Goal: Check status

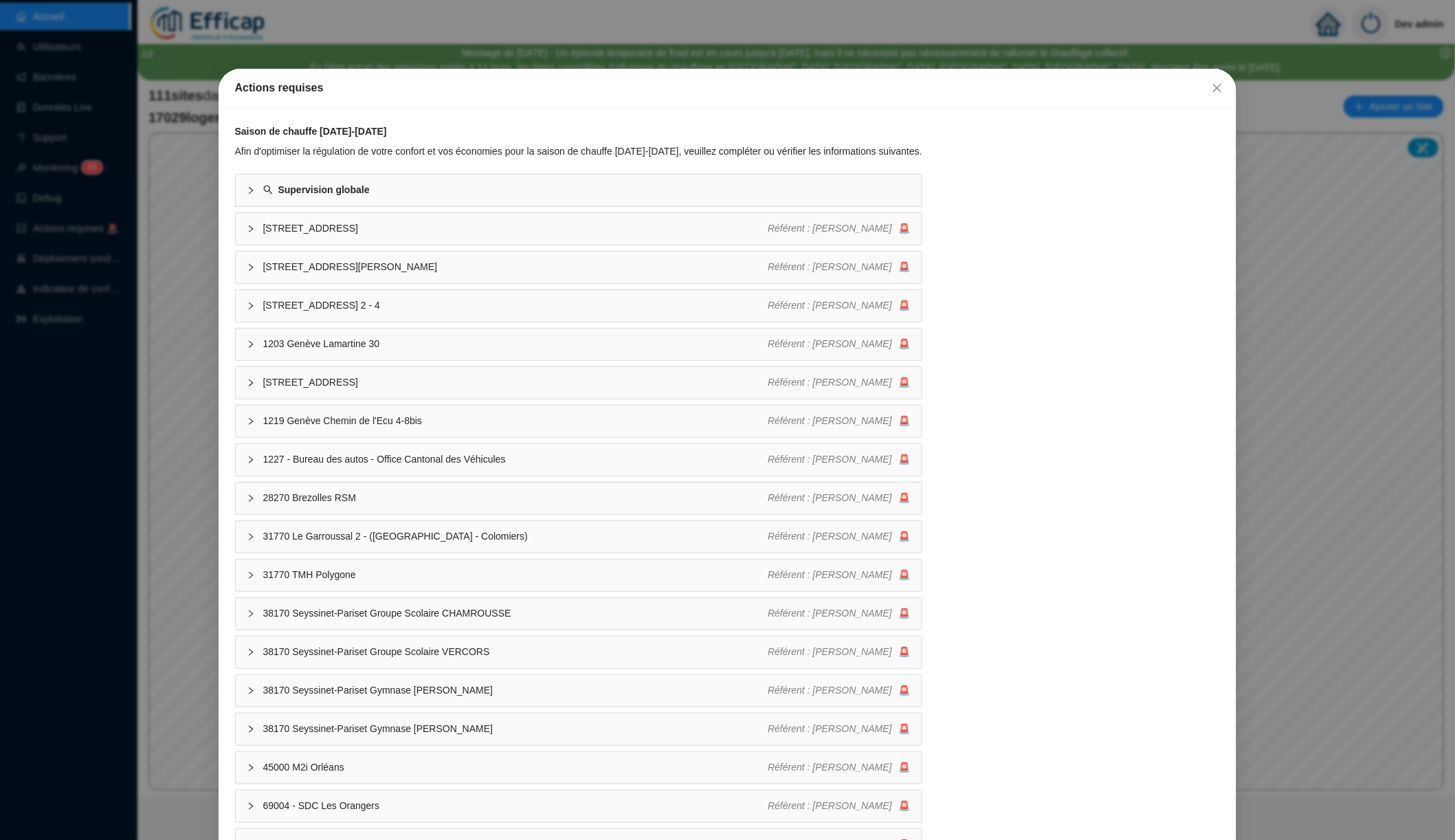
click at [151, 299] on div "Actions requises Saison de chauffe [DATE]-[DATE] Afin d'optimiser la régulation…" at bounding box center [728, 420] width 1455 height 840
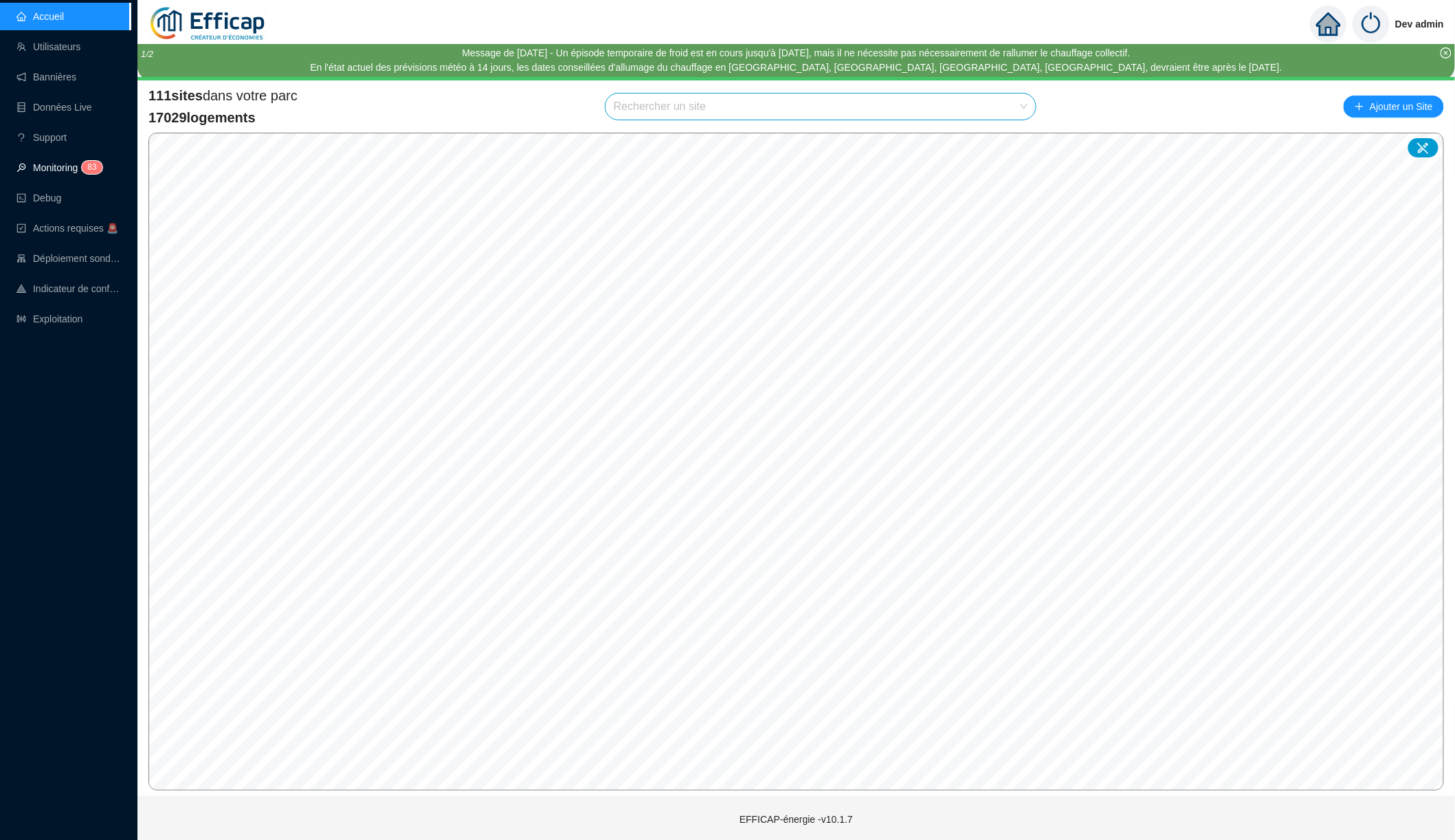
click at [84, 170] on span "8 3" at bounding box center [87, 168] width 20 height 11
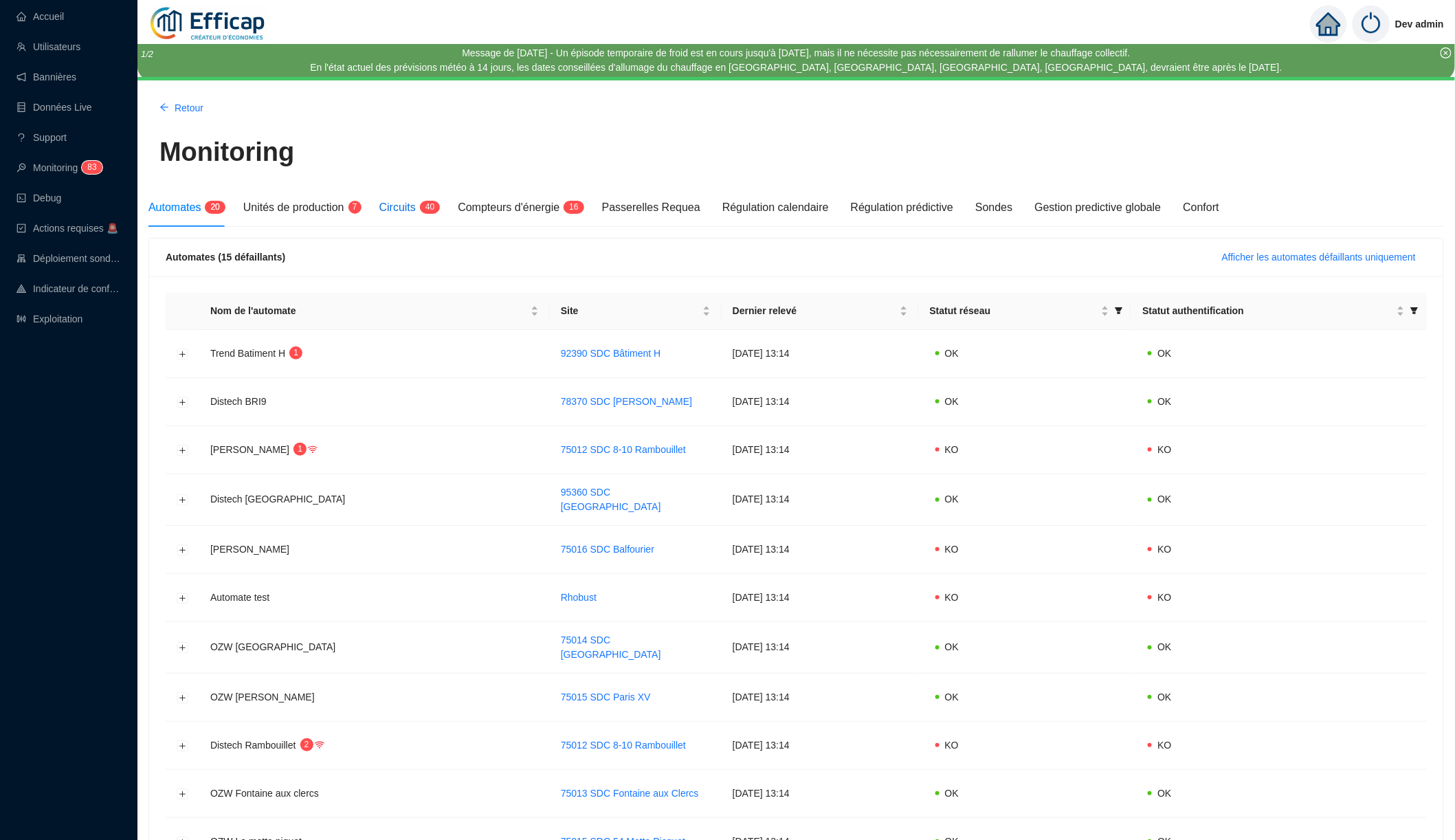
click at [431, 212] on span "4" at bounding box center [428, 207] width 5 height 13
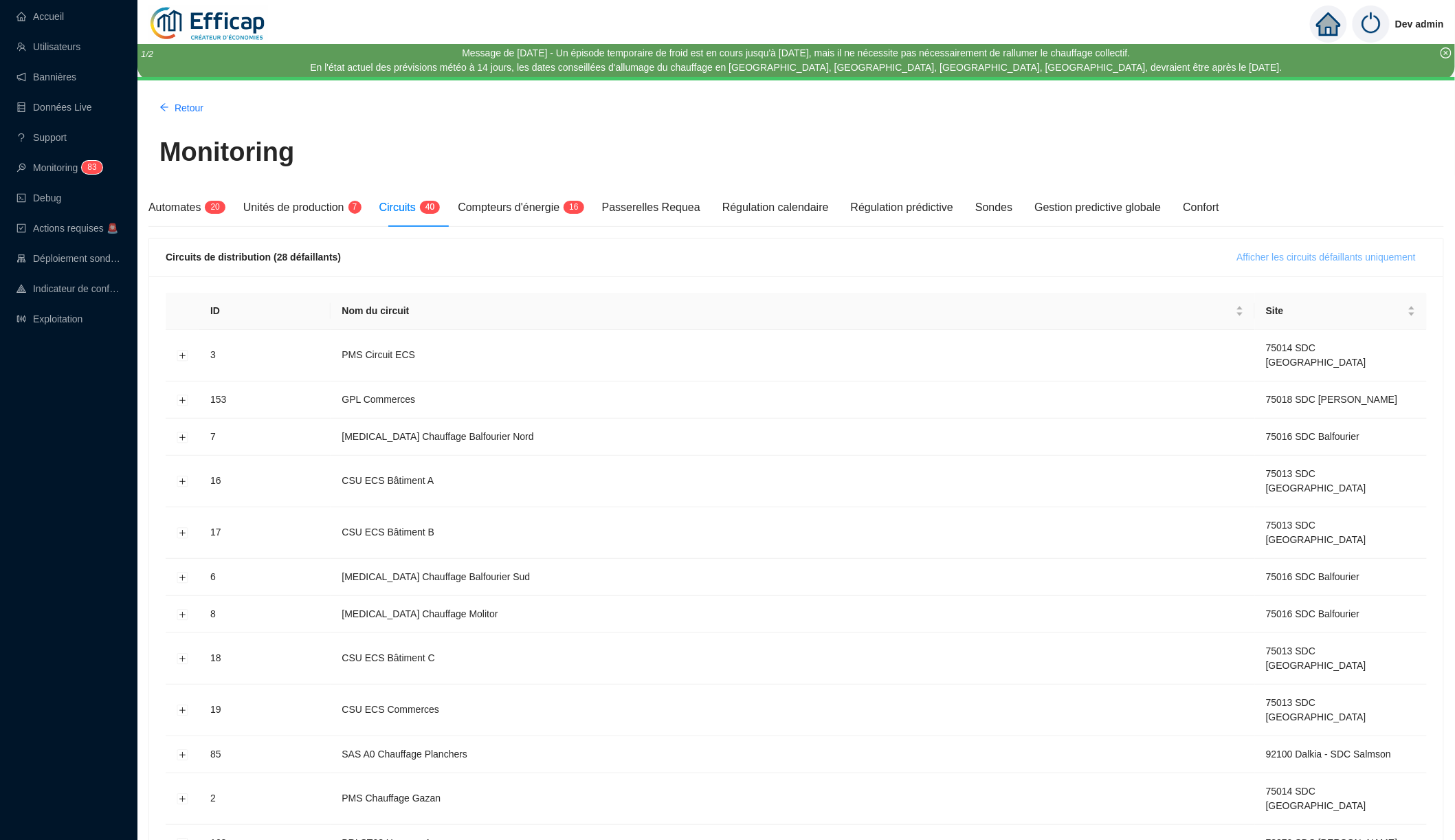
click at [1337, 257] on span "Afficher les circuits défaillants uniquement" at bounding box center [1326, 257] width 179 height 15
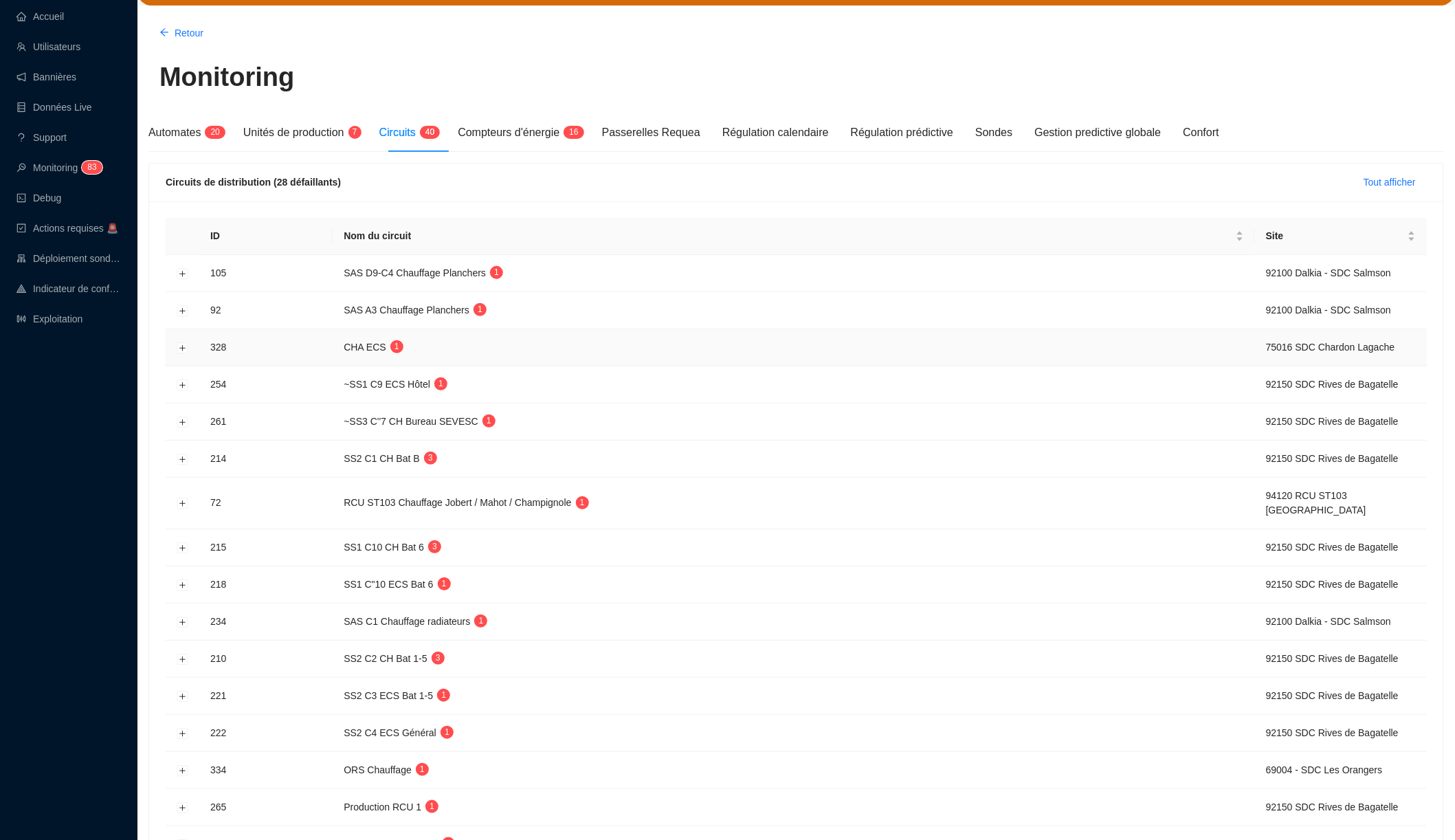
scroll to position [78, 0]
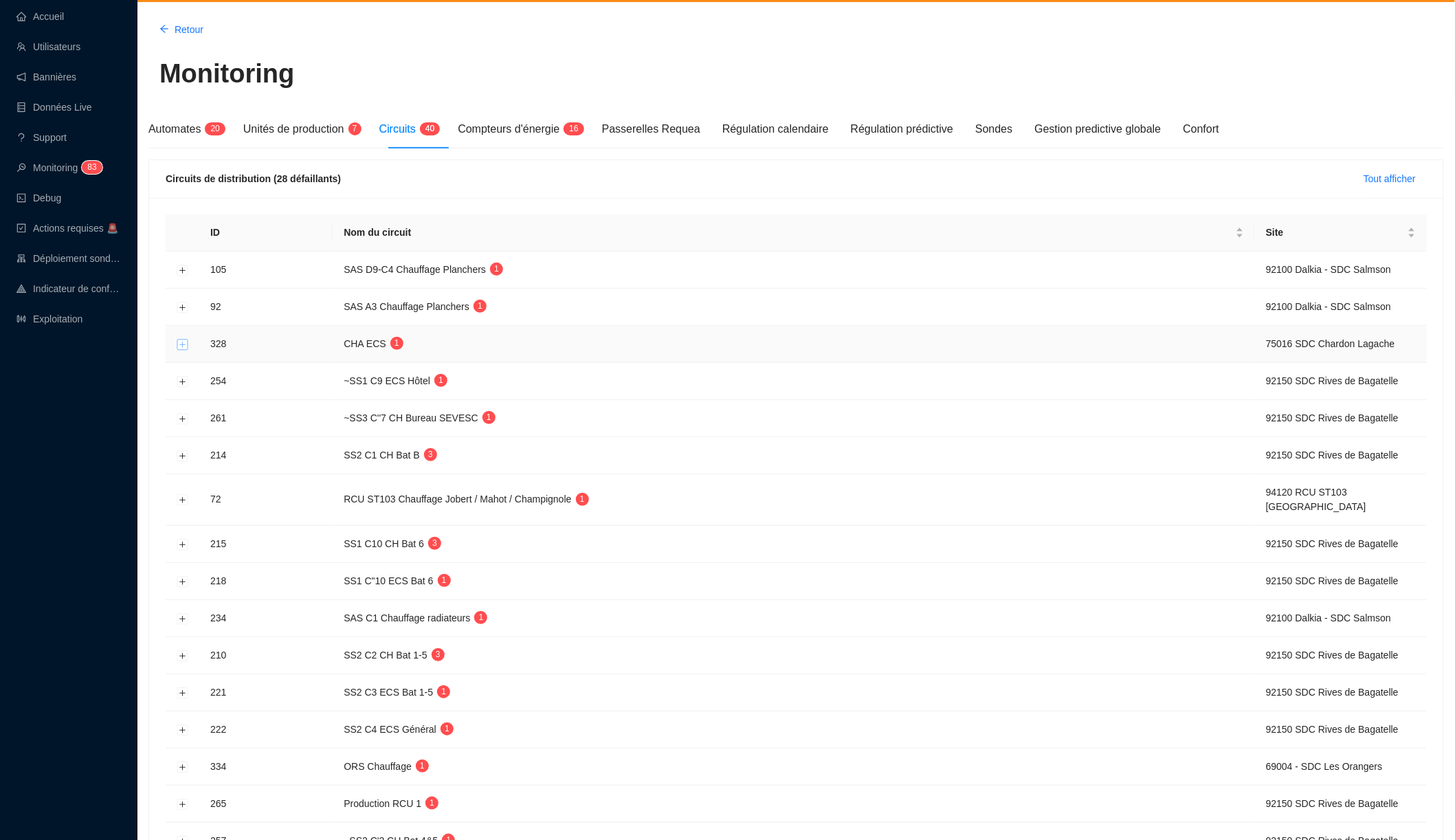
click at [180, 339] on button "Développer la ligne" at bounding box center [183, 345] width 11 height 11
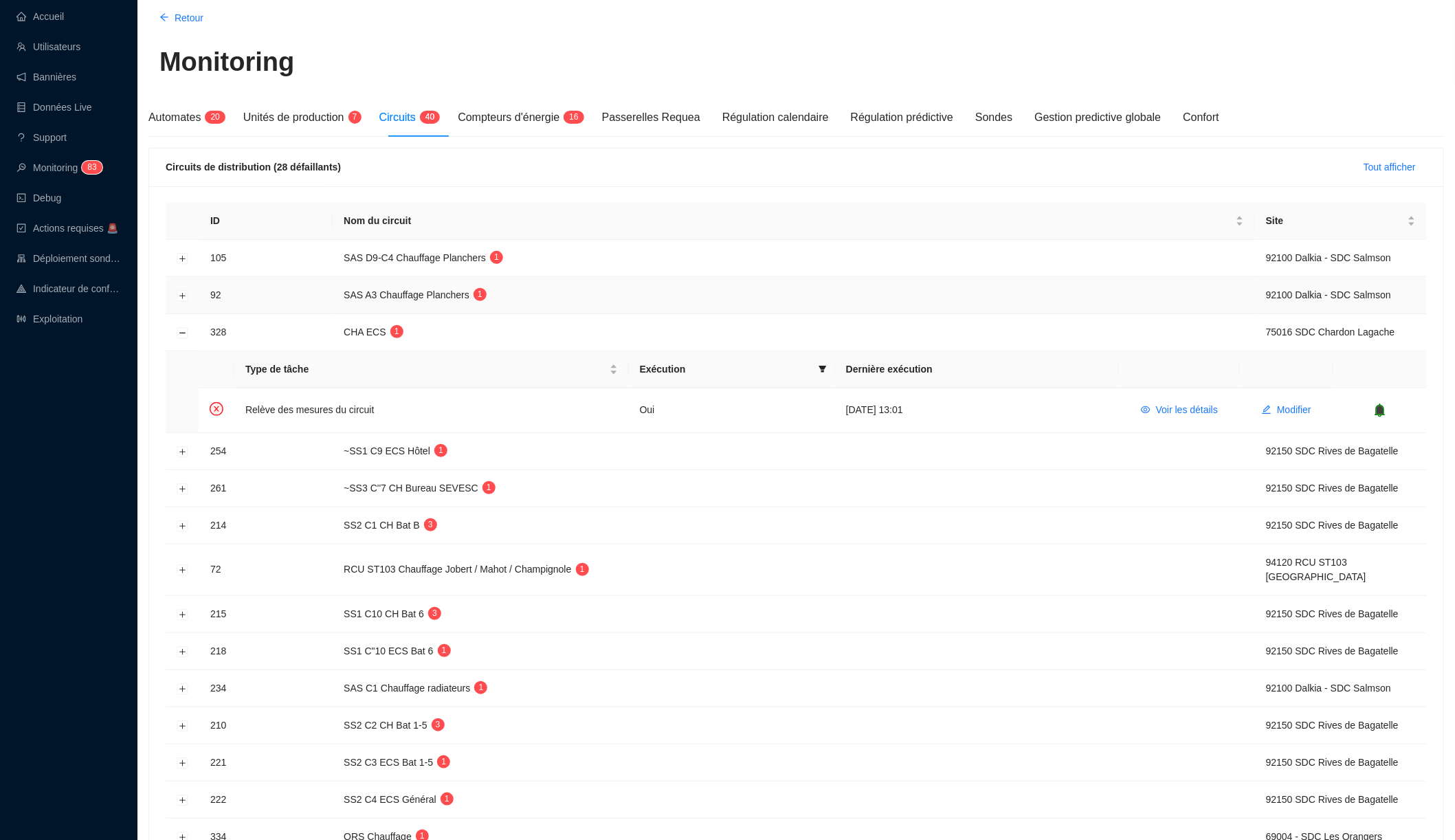
scroll to position [108, 0]
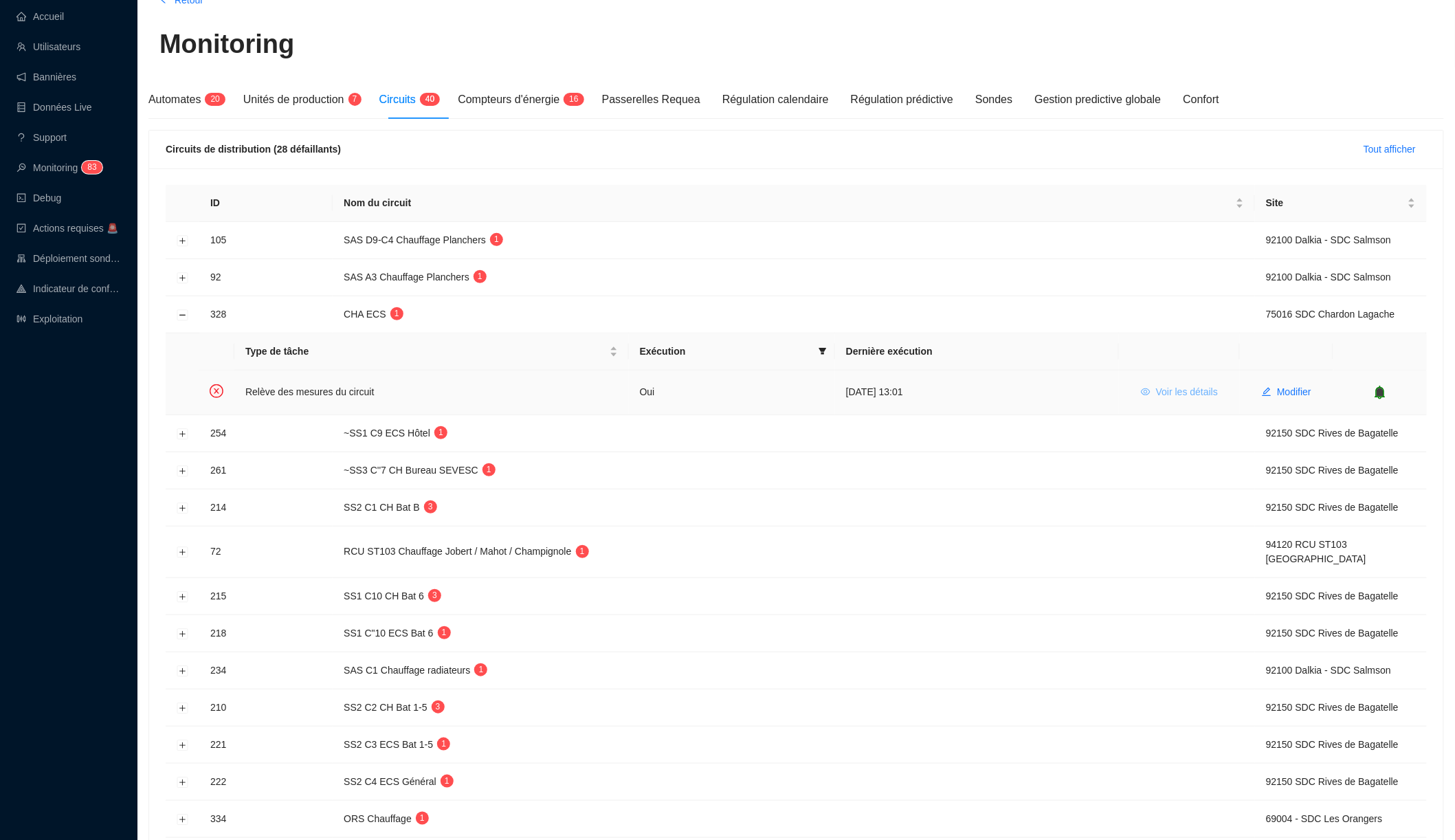
click at [1151, 386] on button "Voir les détails" at bounding box center [1179, 392] width 99 height 22
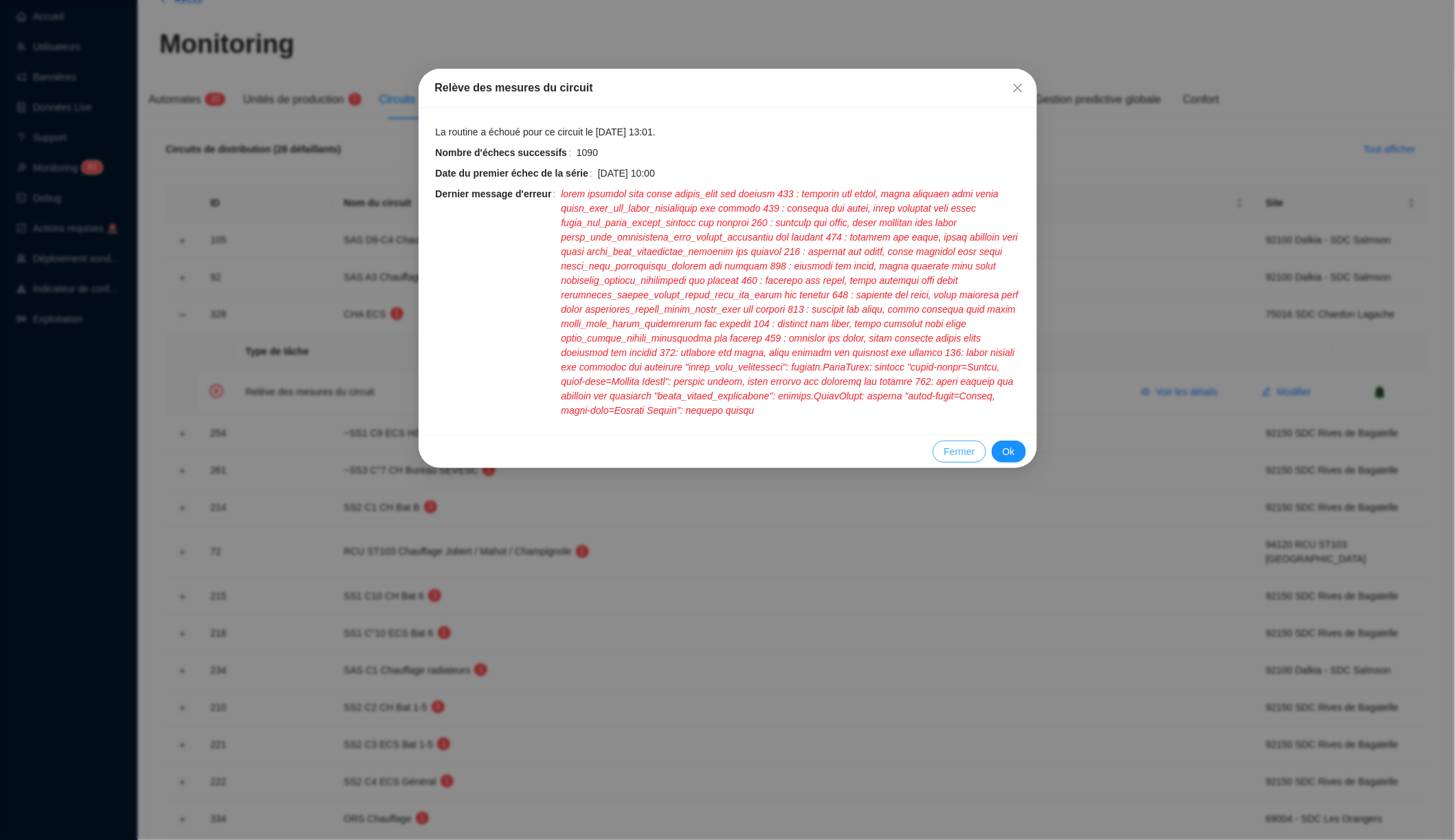
click at [972, 445] on span "Fermer" at bounding box center [959, 452] width 31 height 15
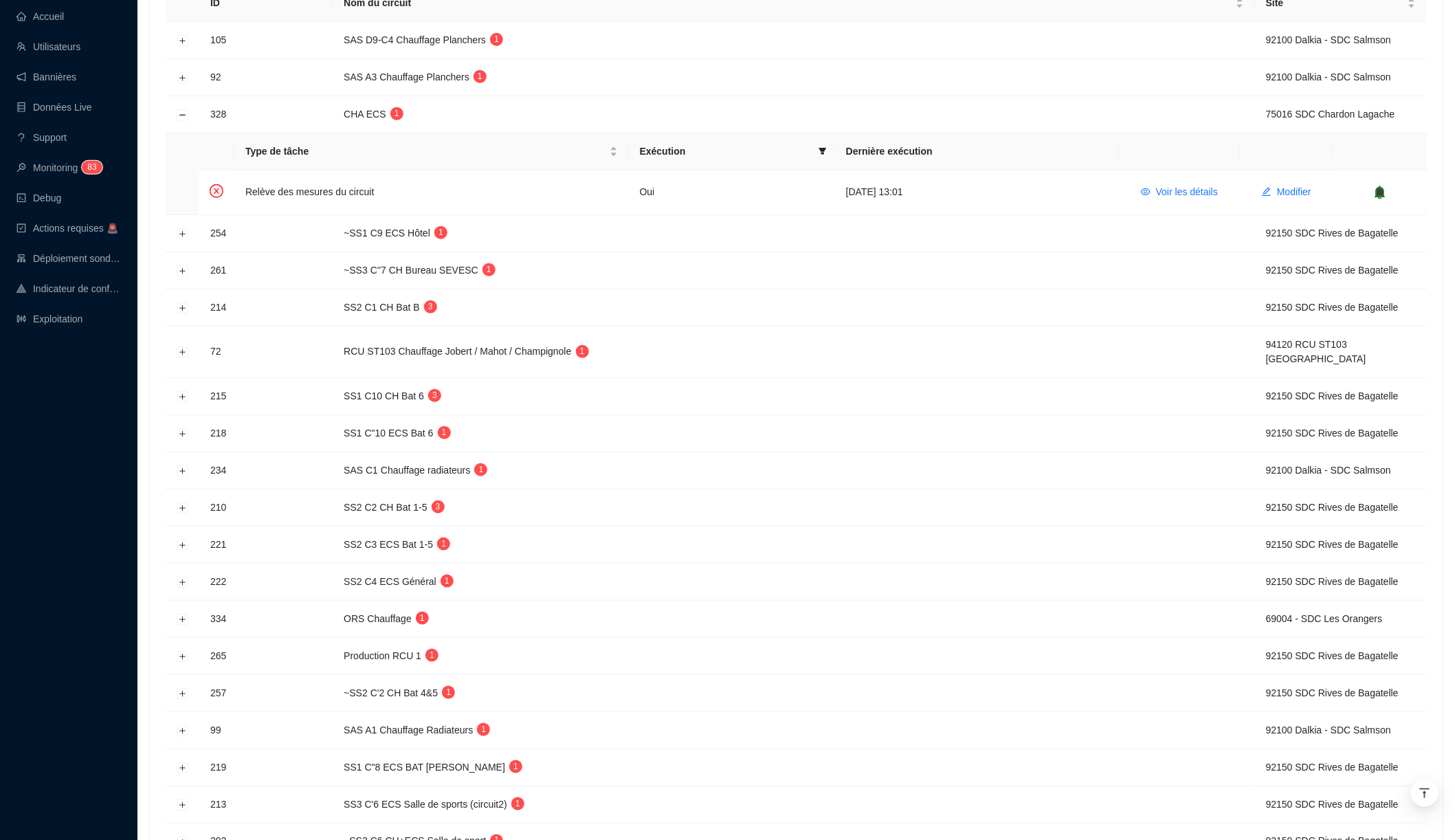
scroll to position [308, 0]
click at [184, 465] on button "Développer la ligne" at bounding box center [183, 470] width 11 height 11
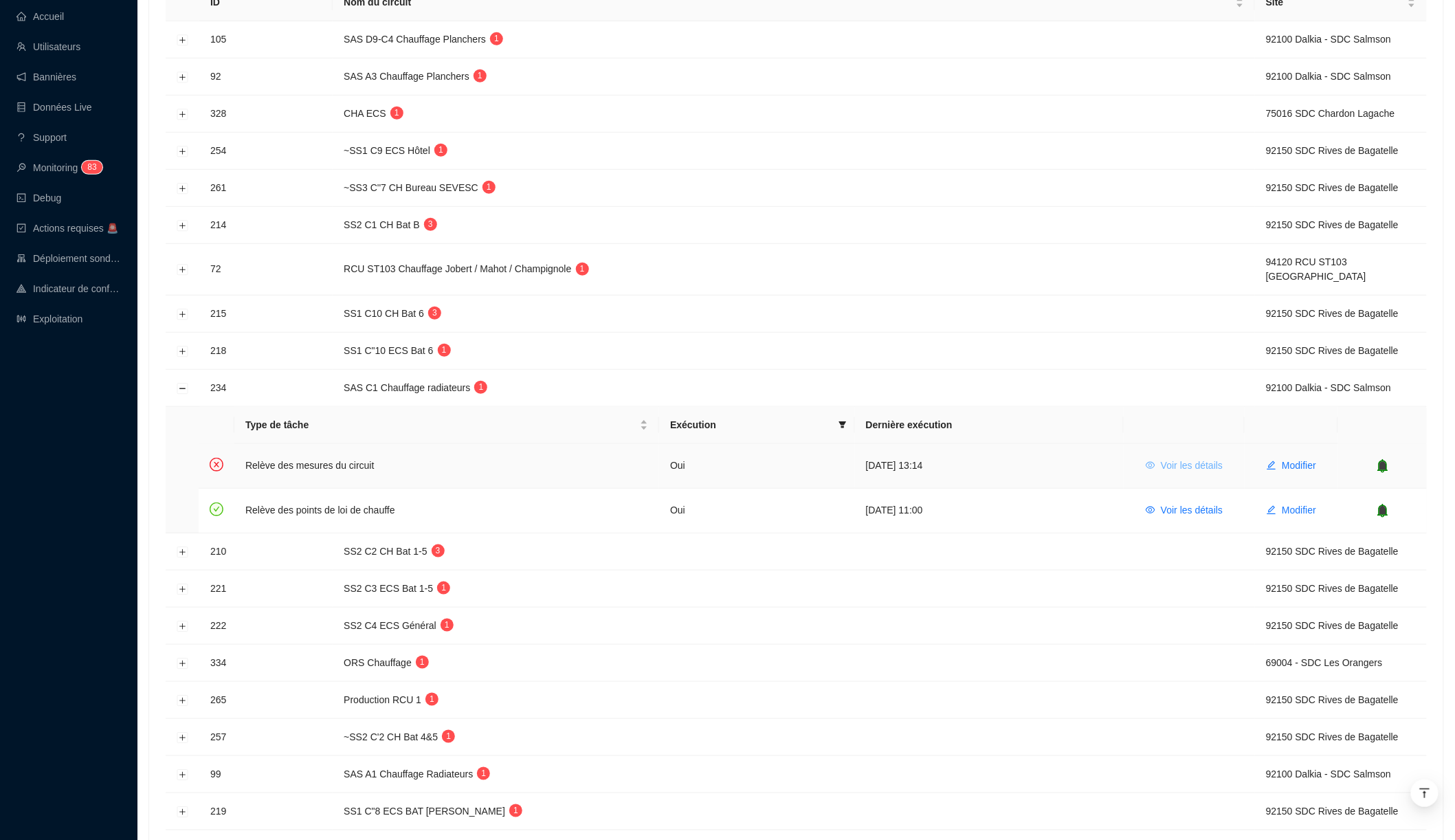
click at [1152, 457] on button "Voir les détails" at bounding box center [1184, 465] width 99 height 22
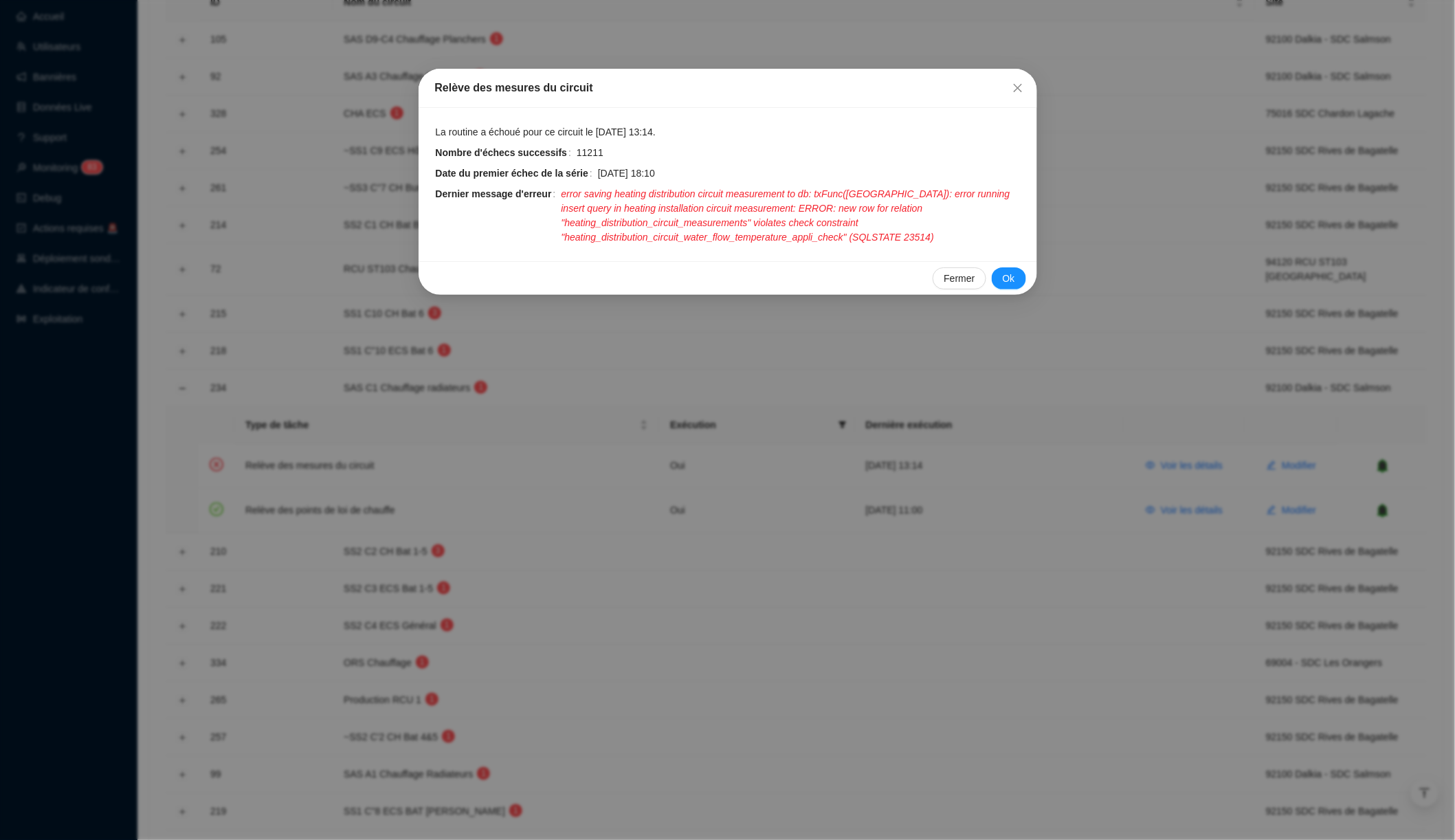
click at [705, 485] on div "Relève des mesures du circuit La routine a échoué pour ce circuit le [DATE] 13:…" at bounding box center [728, 420] width 1455 height 840
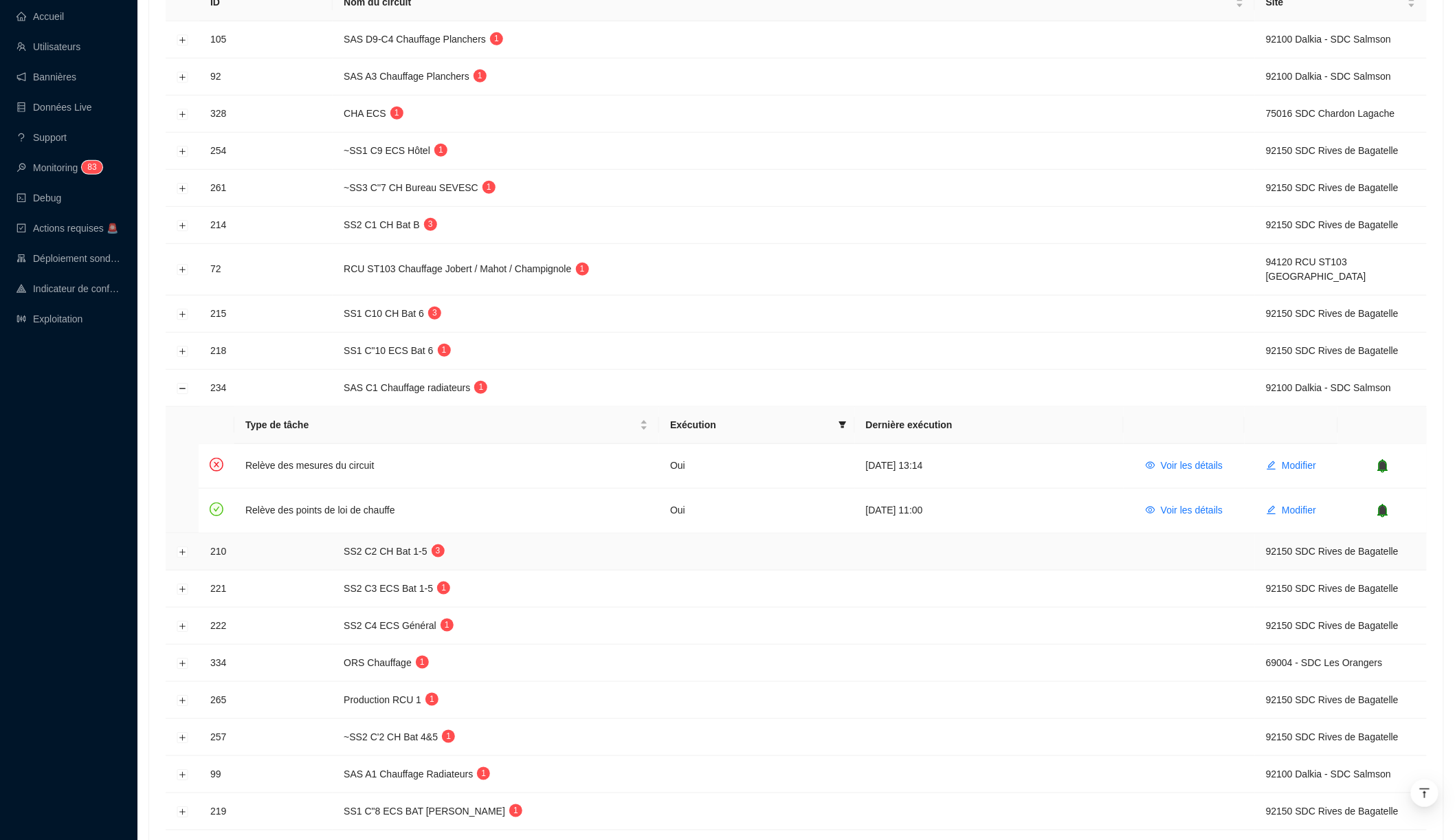
scroll to position [418, 0]
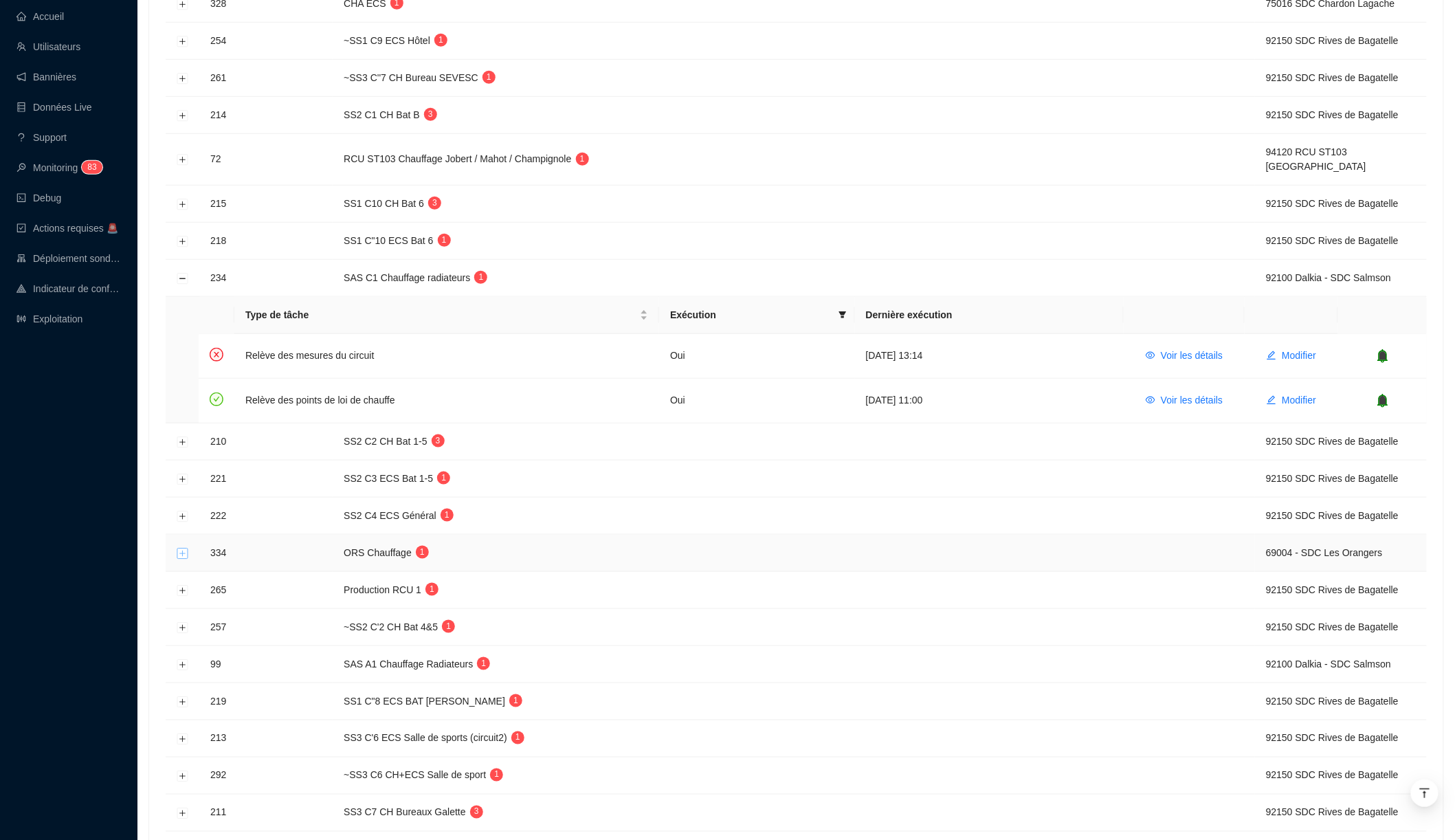
click at [189, 548] on button "Développer la ligne" at bounding box center [183, 554] width 11 height 11
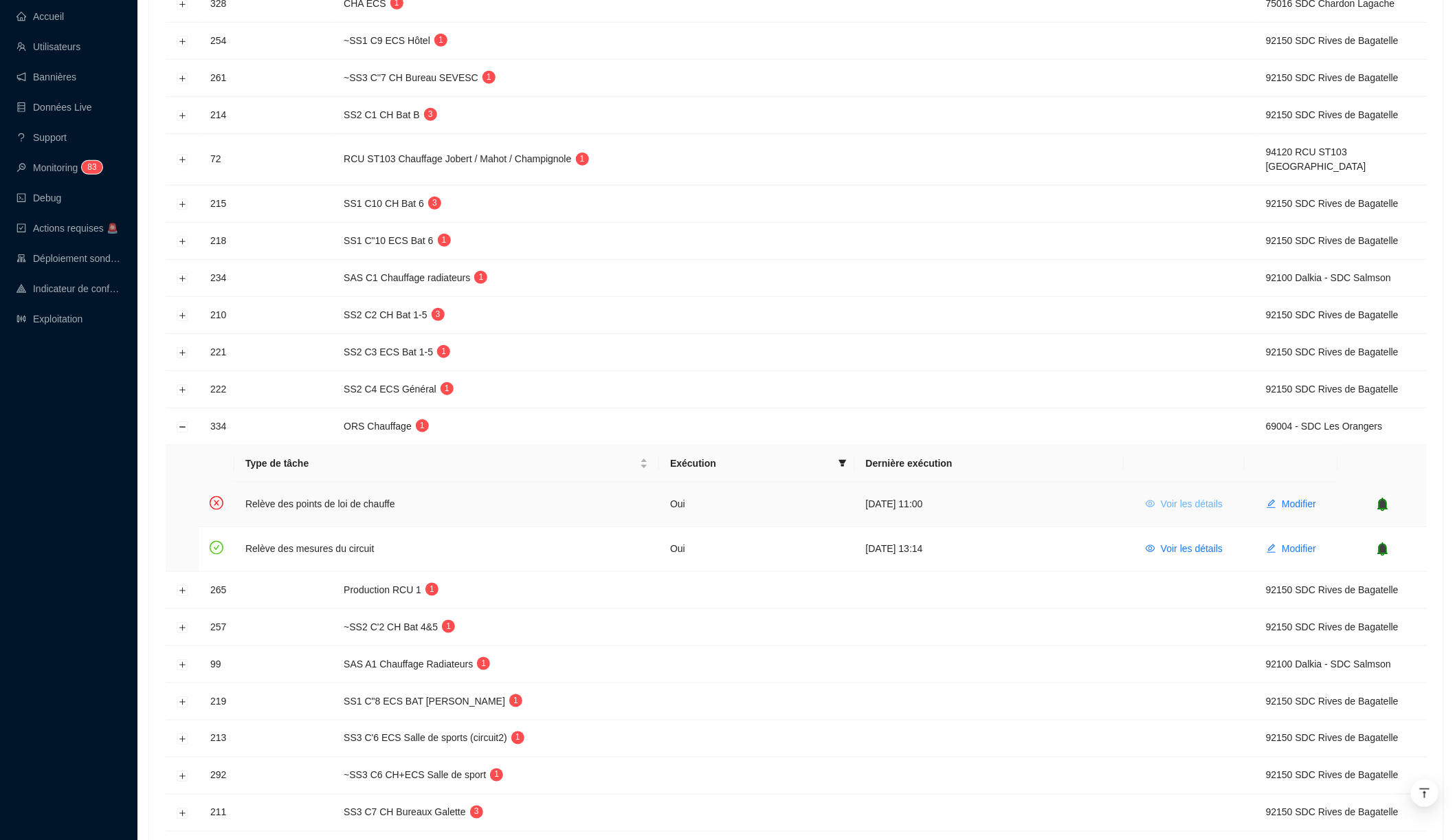
click at [1203, 497] on span "Voir les détails" at bounding box center [1192, 504] width 62 height 15
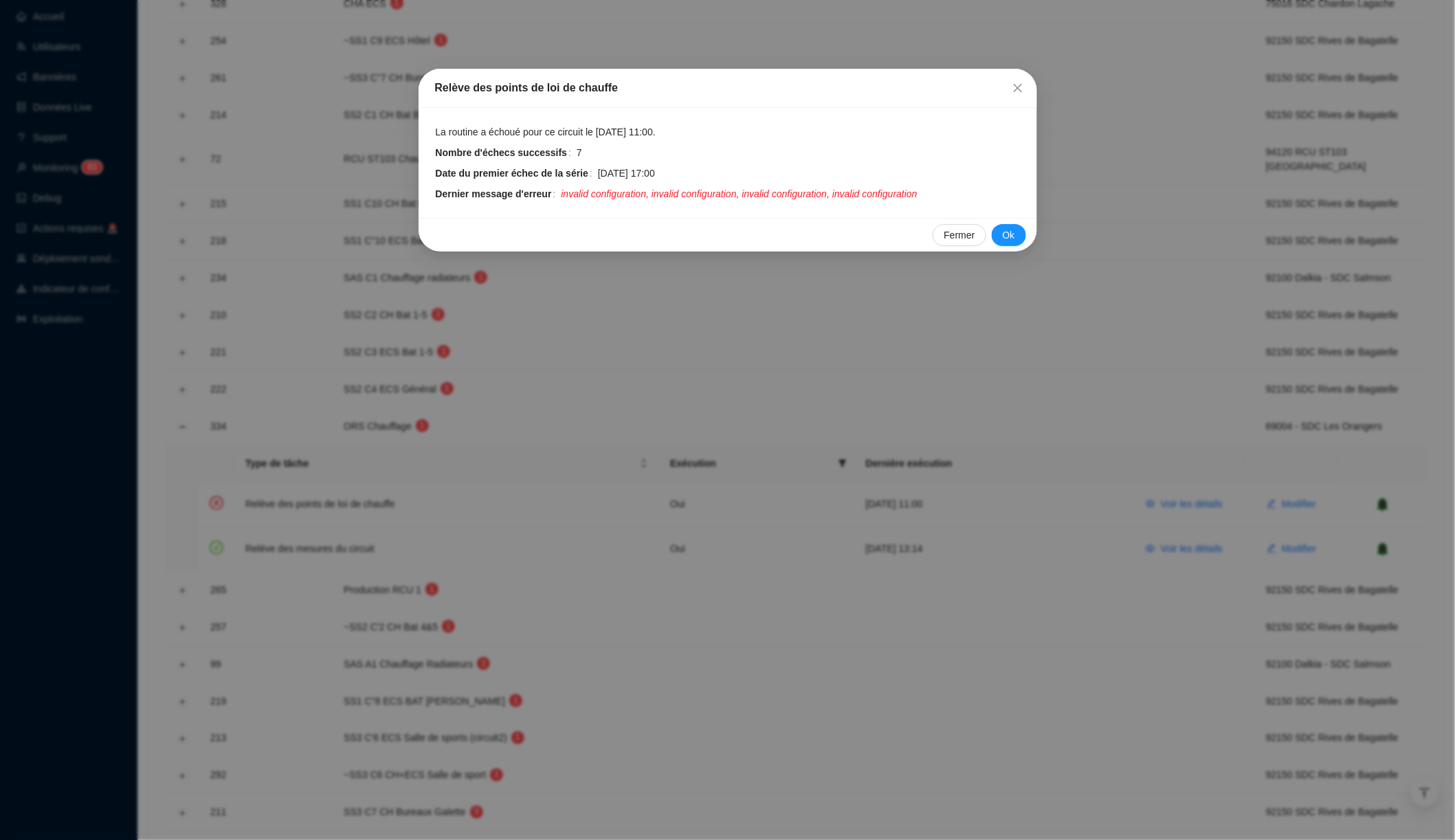
click at [697, 337] on div "Relève des points de loi de chauffe La routine a échoué pour ce circuit le [DAT…" at bounding box center [728, 420] width 1455 height 840
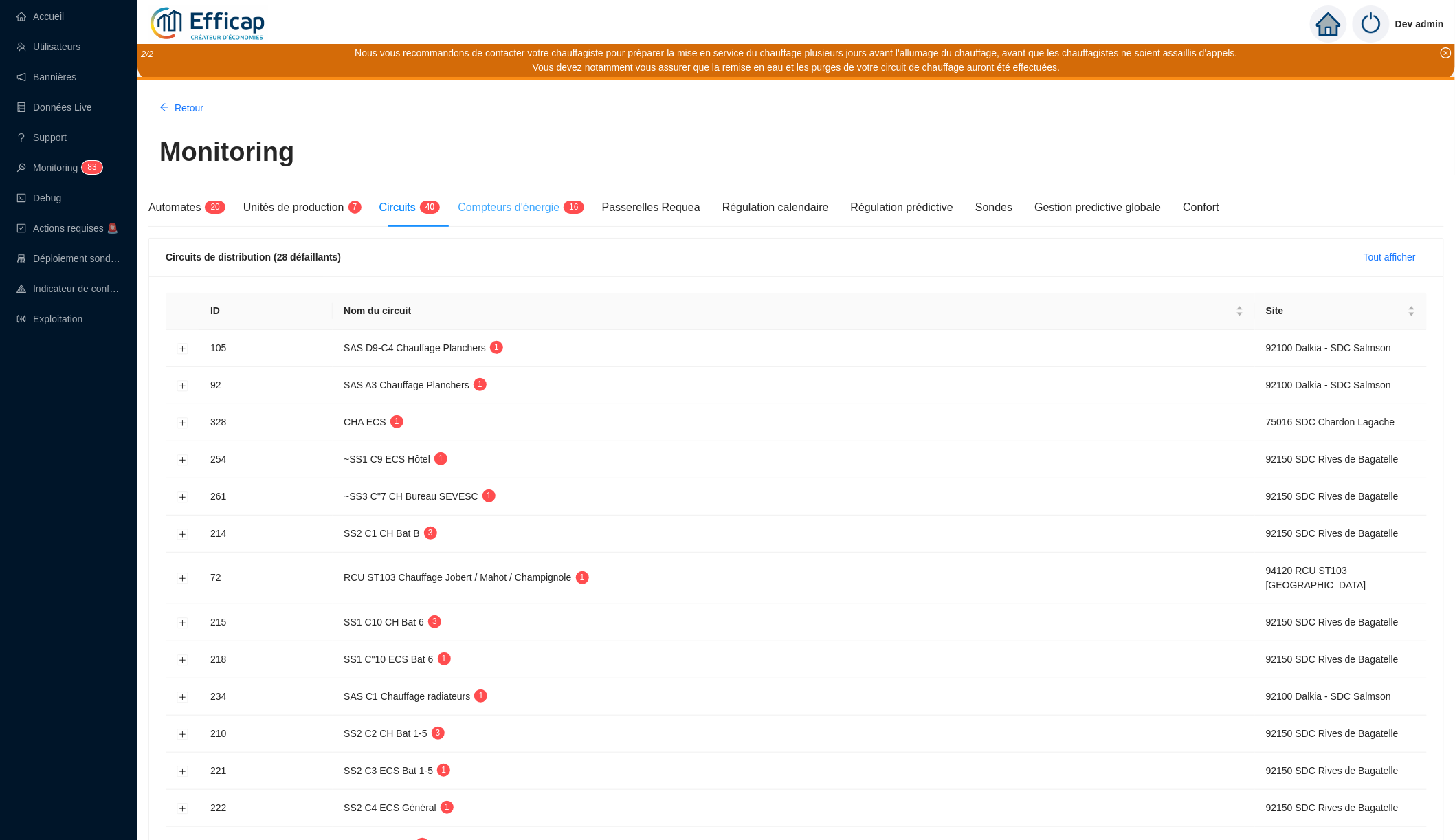
scroll to position [0, 0]
click at [559, 217] on div "Compteurs d'énergie 1 6" at bounding box center [519, 208] width 121 height 39
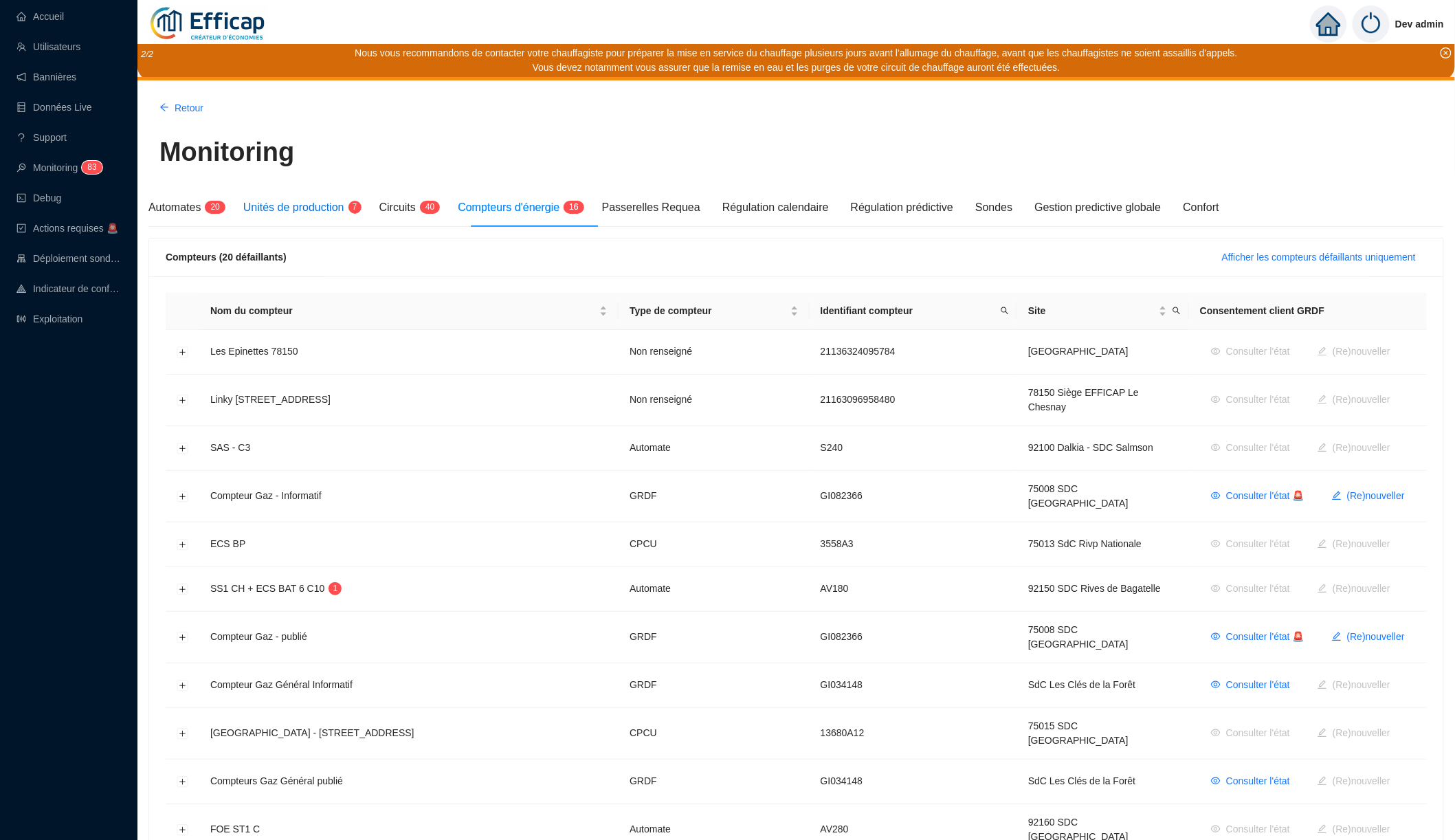
click at [345, 207] on span "Unités de production" at bounding box center [294, 207] width 101 height 11
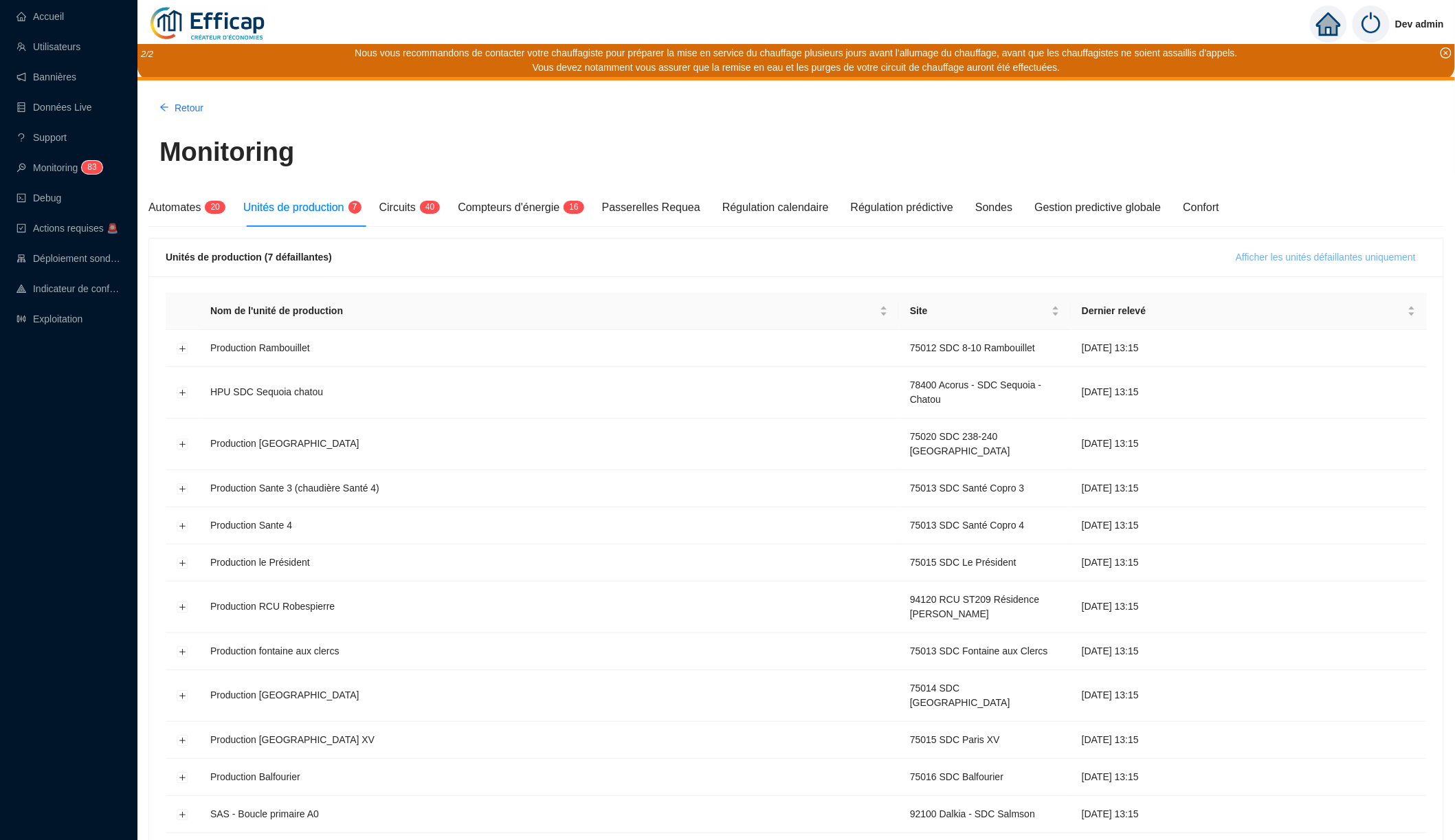
click at [1296, 254] on span "Afficher les unités défaillantes uniquement" at bounding box center [1326, 257] width 180 height 15
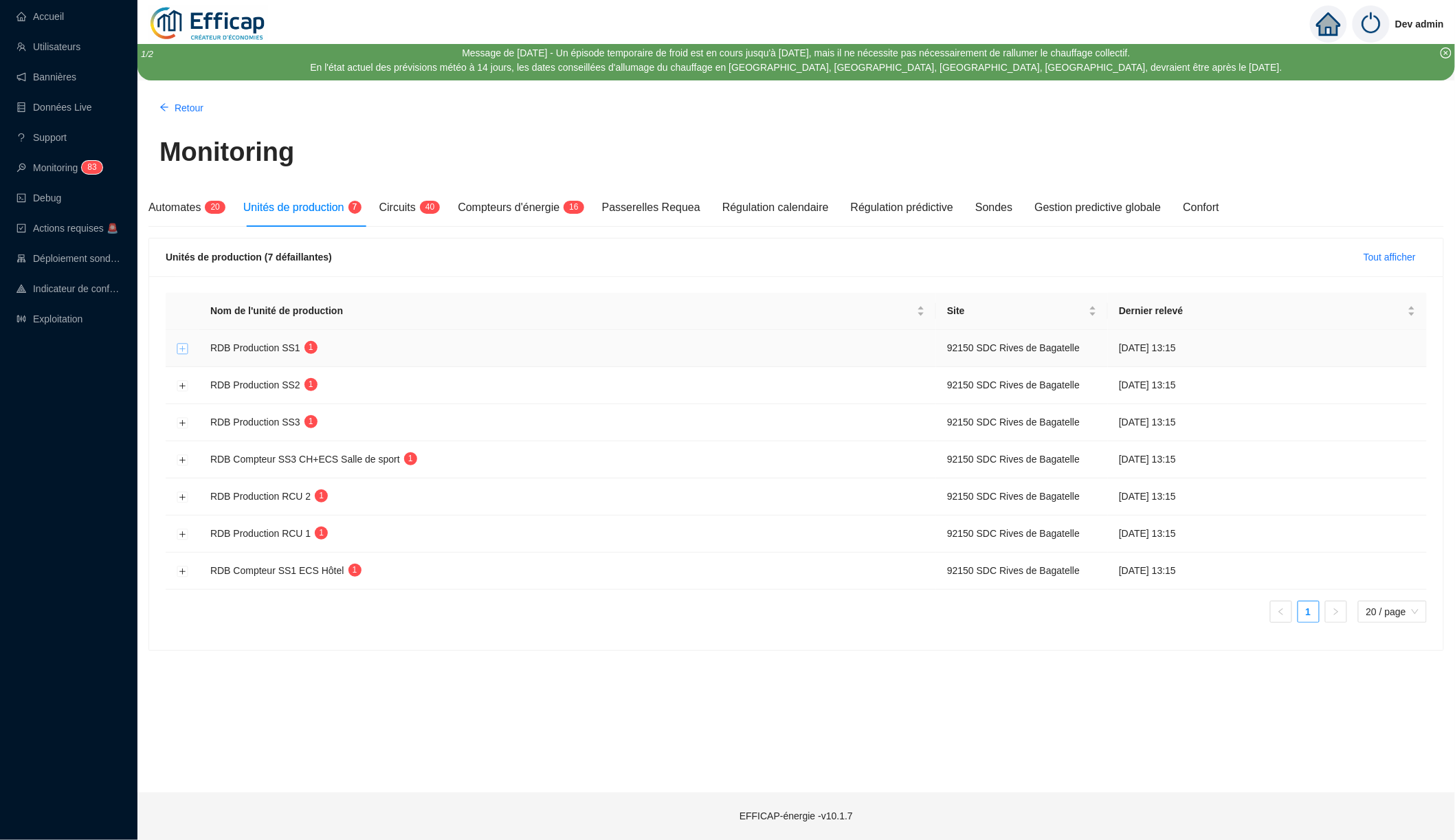
click at [180, 343] on button "Développer la ligne" at bounding box center [183, 349] width 11 height 11
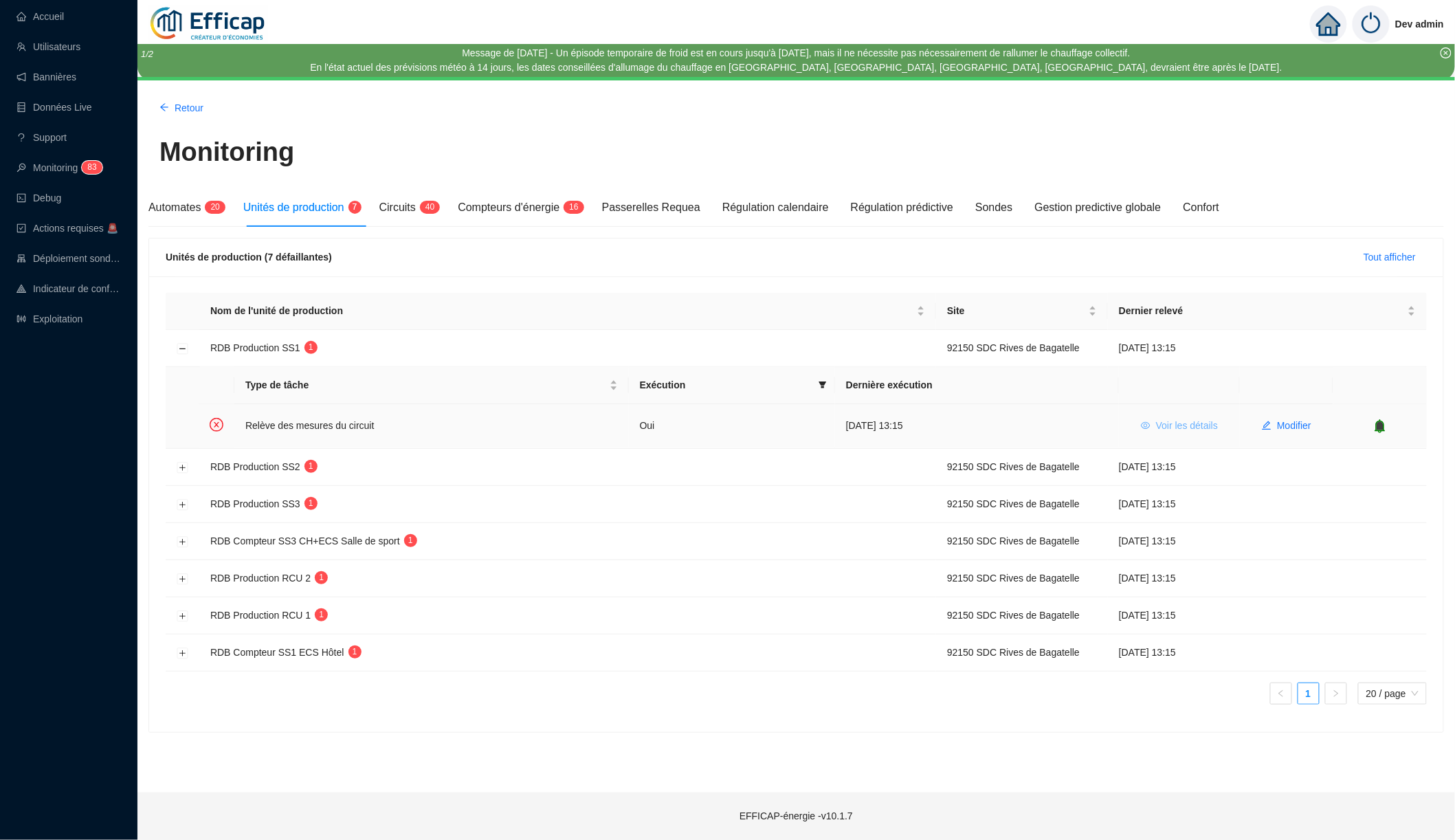
click at [1195, 427] on span "Voir les détails" at bounding box center [1187, 426] width 62 height 15
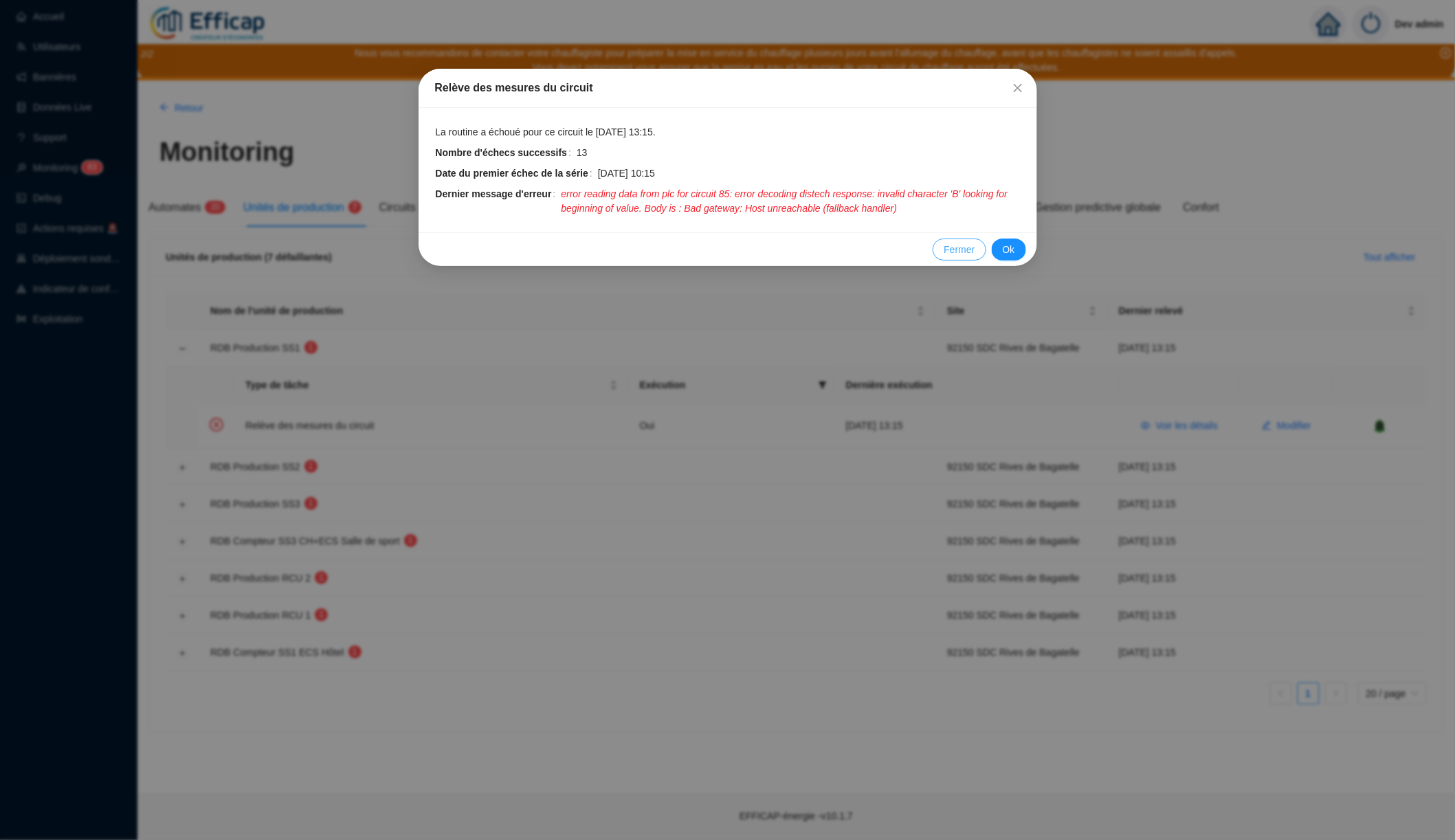
click at [961, 246] on span "Fermer" at bounding box center [959, 250] width 31 height 15
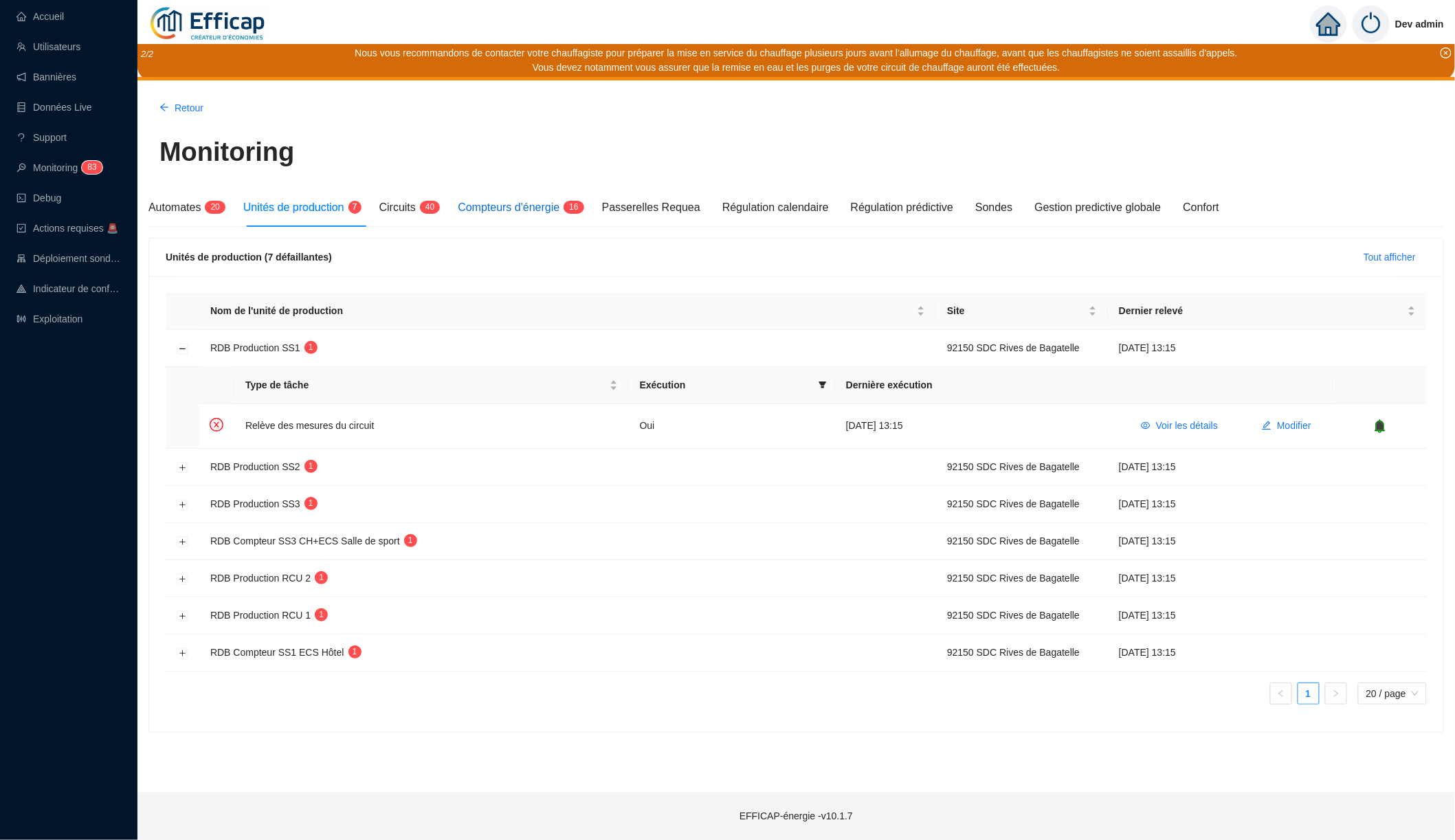
click at [559, 202] on span "Compteurs d'énergie" at bounding box center [509, 207] width 102 height 11
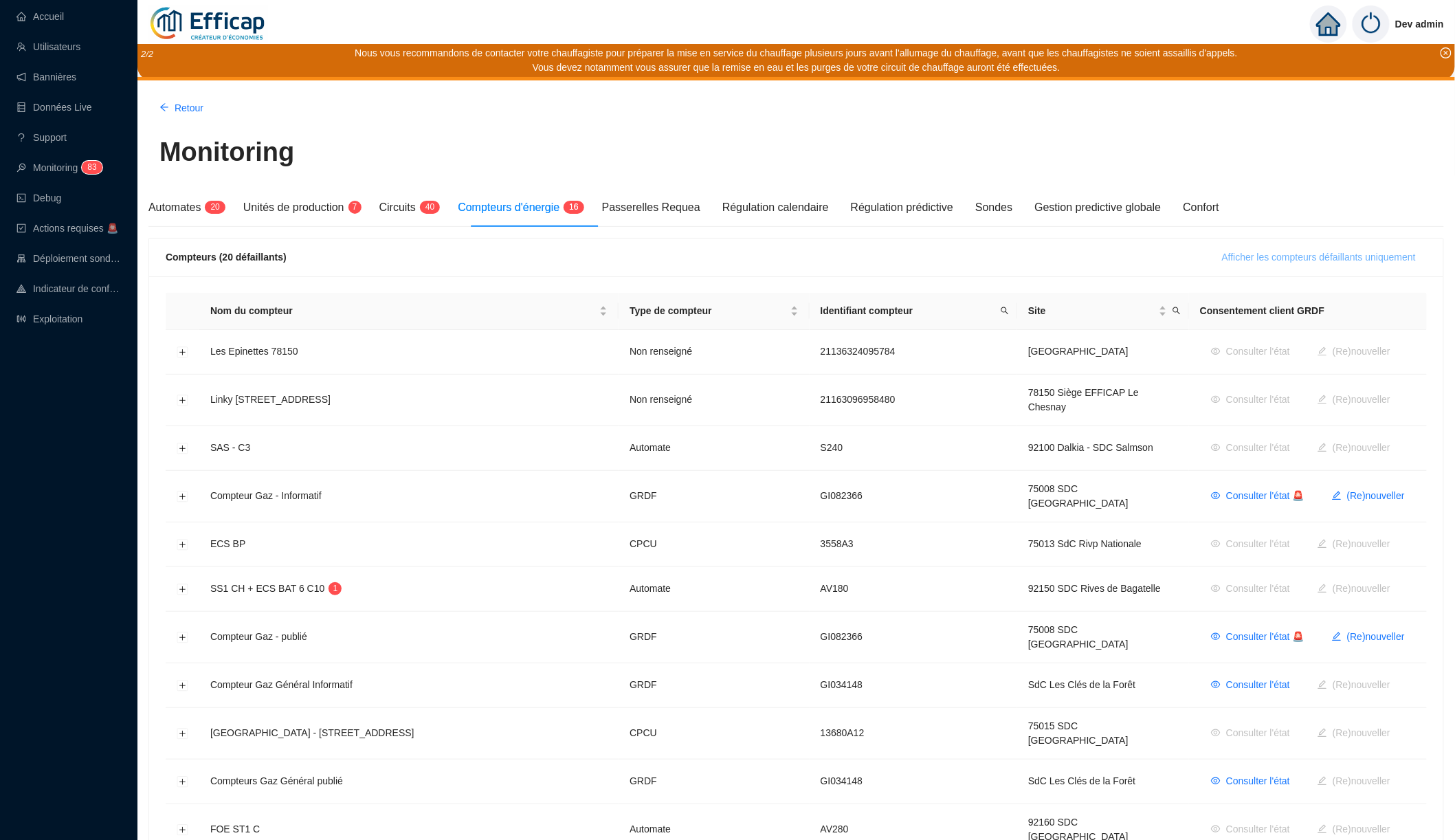
click at [1228, 259] on span "Afficher les compteurs défaillants uniquement" at bounding box center [1319, 257] width 194 height 15
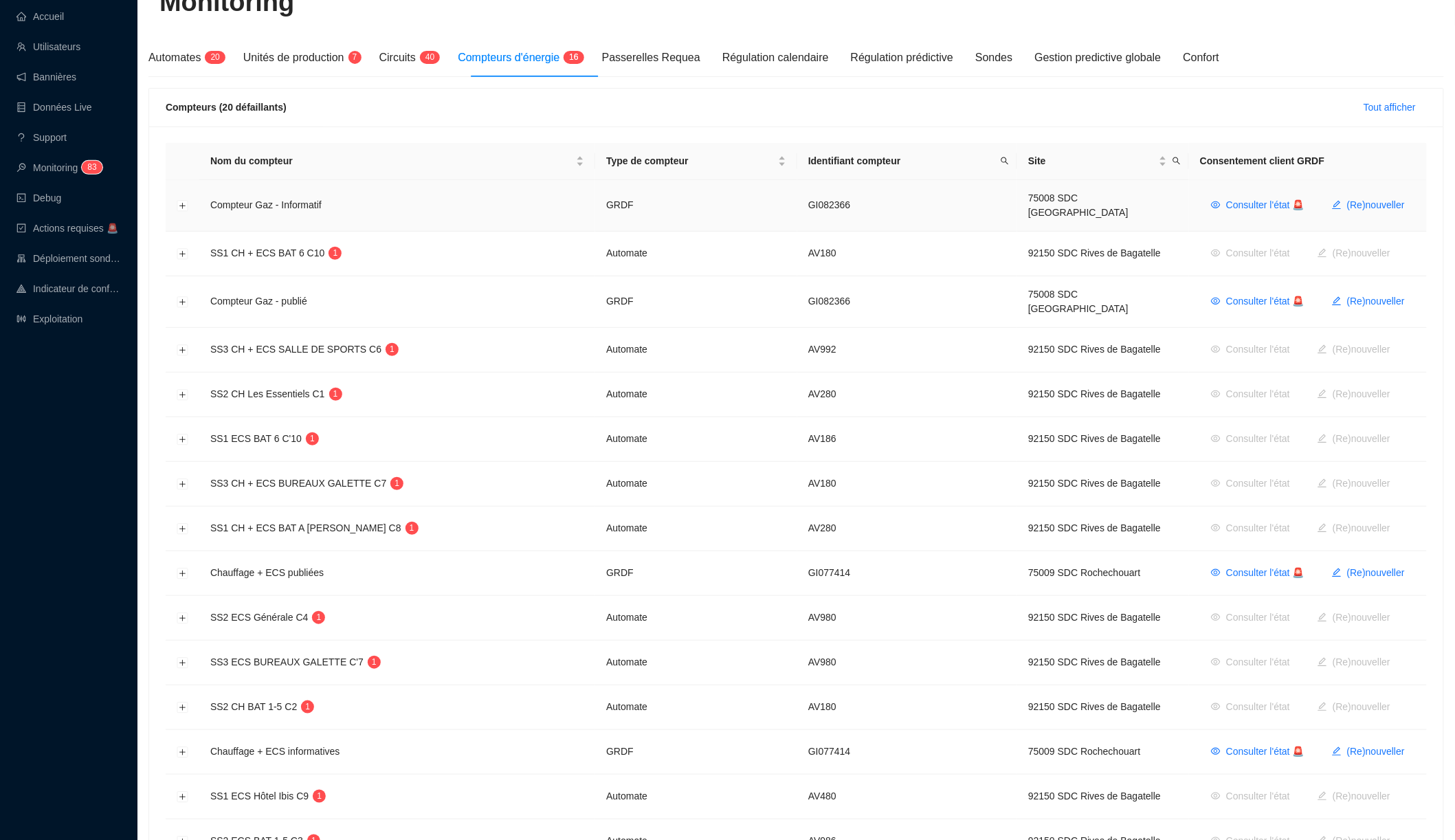
scroll to position [153, 0]
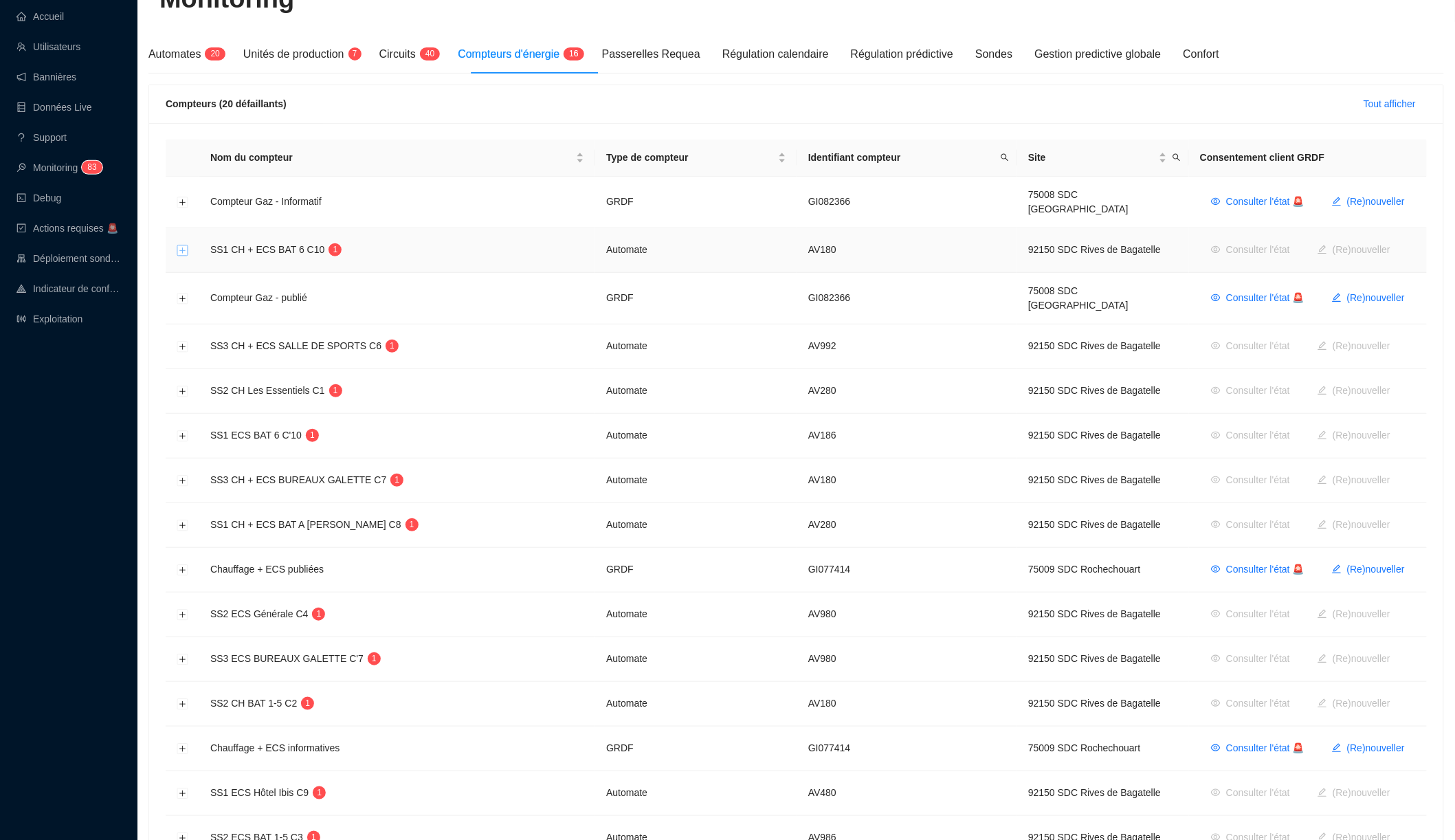
click at [184, 245] on button "Développer la ligne" at bounding box center [183, 251] width 11 height 11
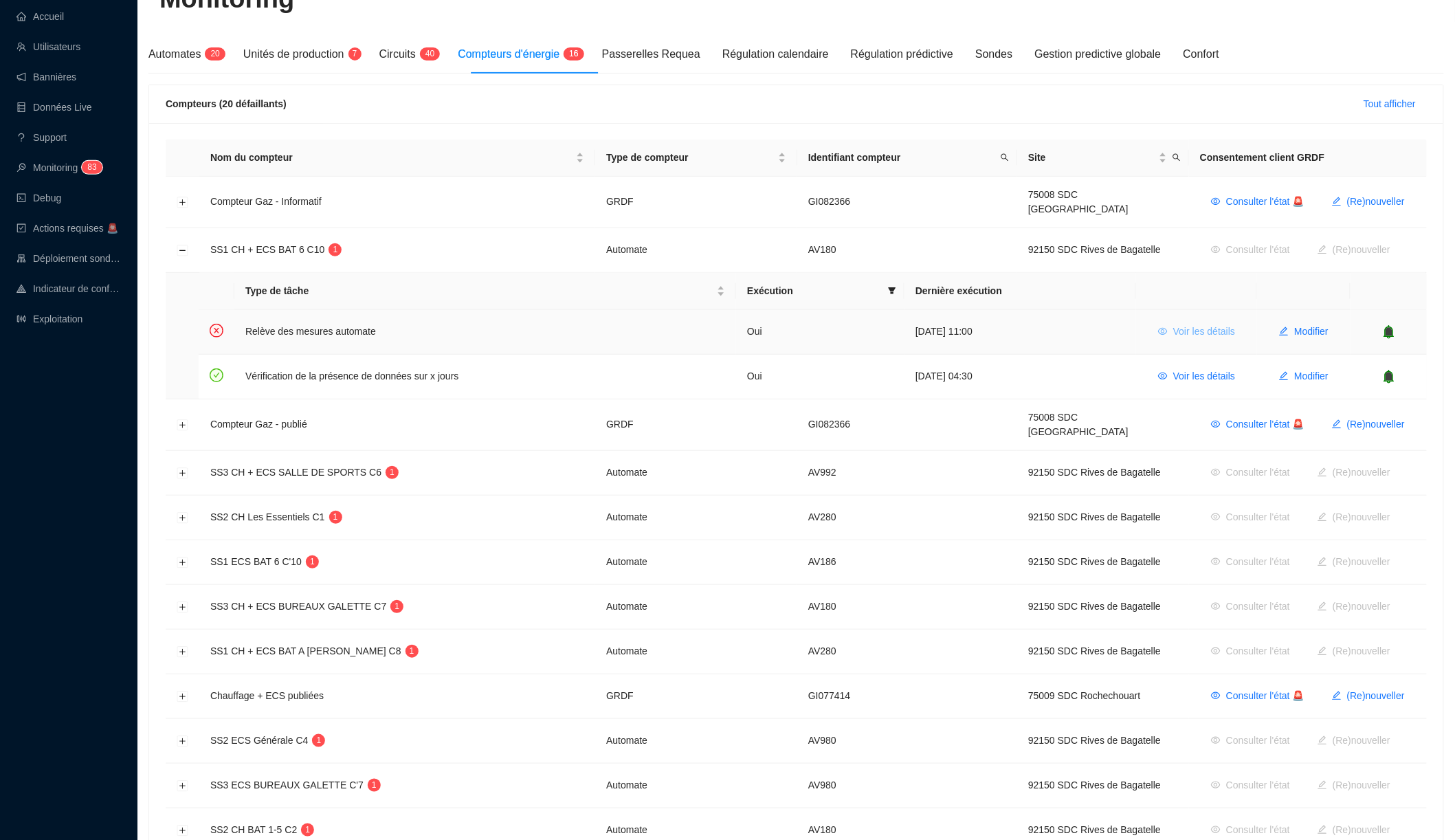
click at [1203, 325] on span "Voir les détails" at bounding box center [1204, 332] width 62 height 15
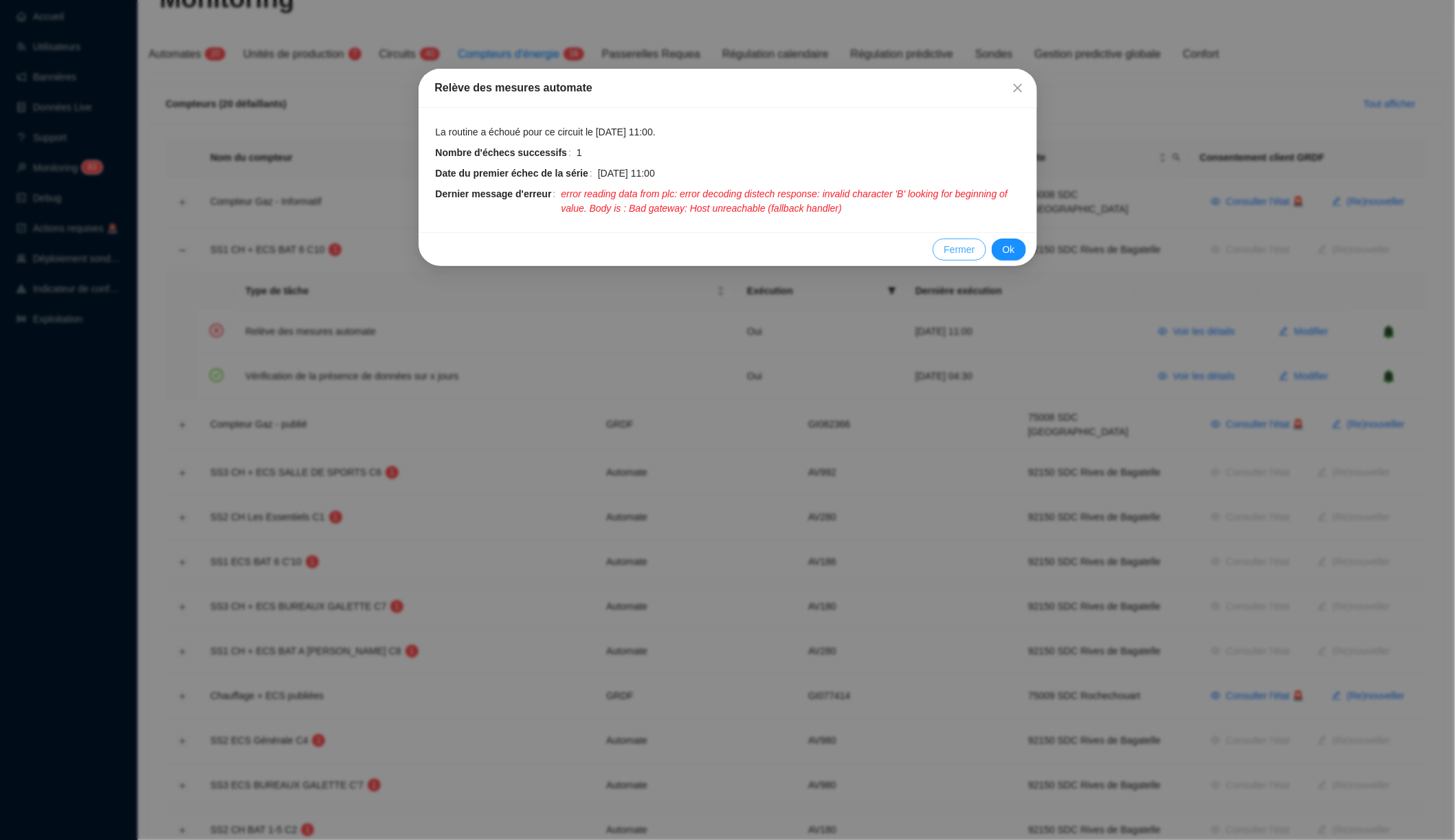
click at [956, 247] on span "Fermer" at bounding box center [959, 250] width 31 height 15
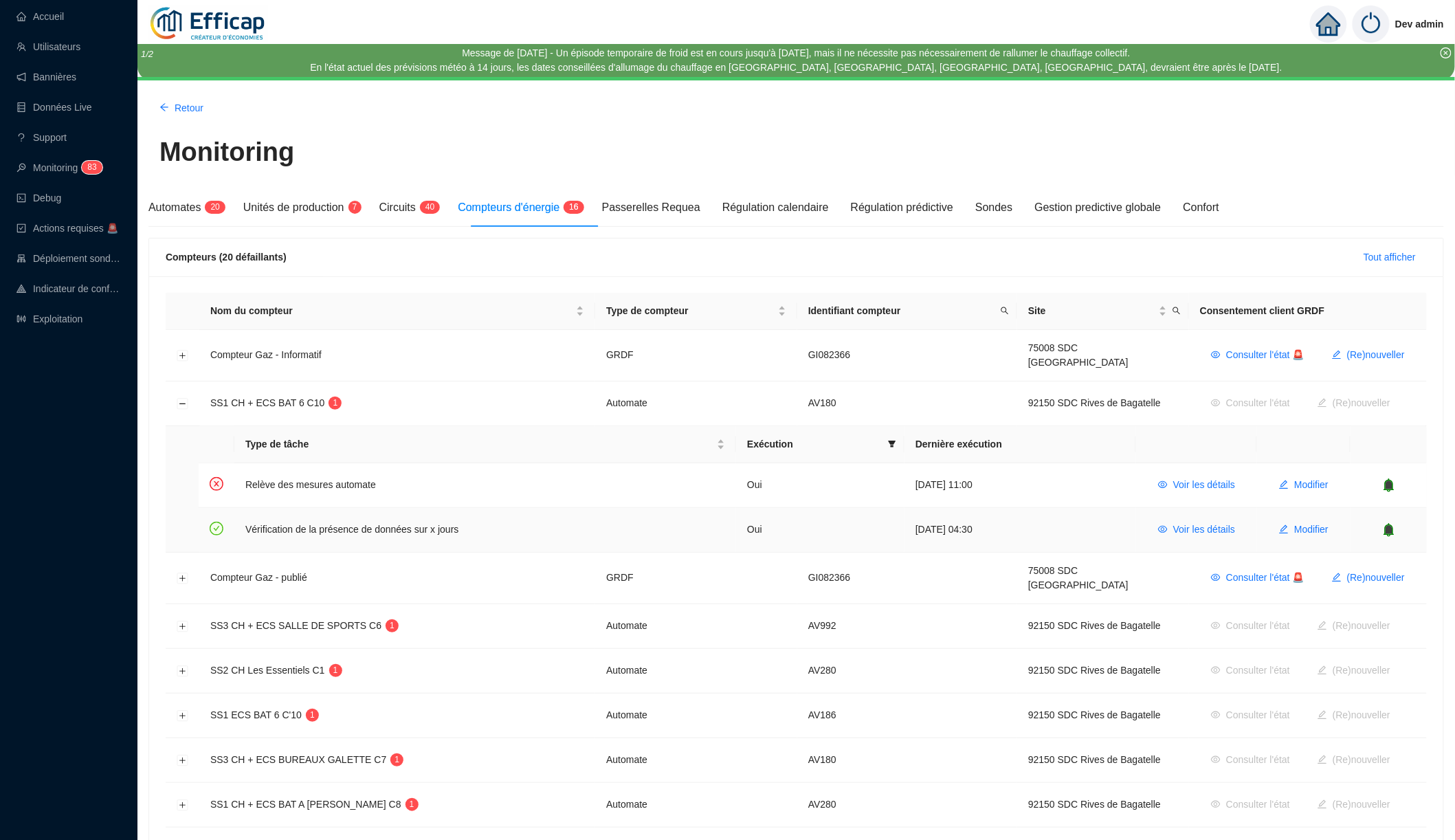
scroll to position [0, 0]
